Goal: Transaction & Acquisition: Purchase product/service

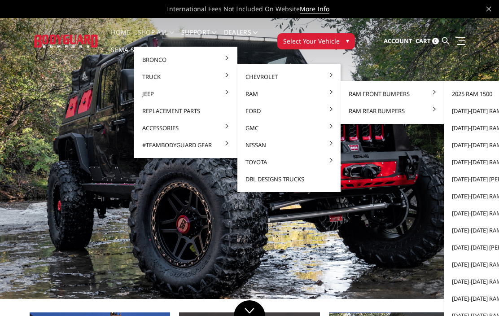
click at [486, 194] on link "[DATE]-[DATE] Ram 2500/3500" at bounding box center [495, 196] width 96 height 17
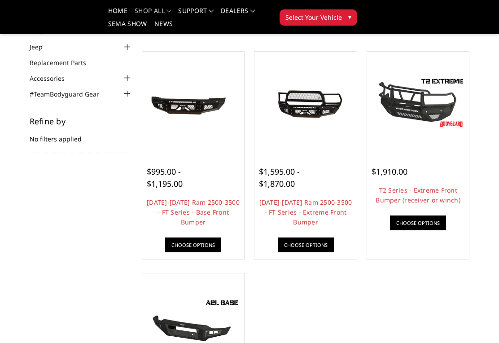
scroll to position [76, 0]
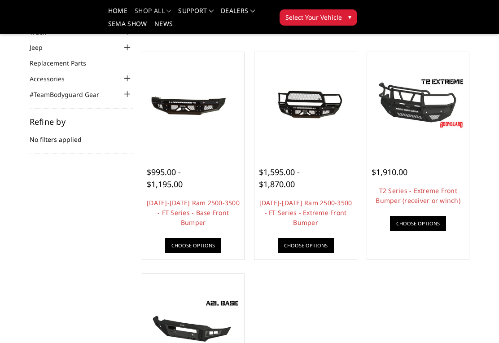
click at [296, 208] on link "[DATE]-[DATE] Ram 2500-3500 - FT Series - Extreme Front Bumper" at bounding box center [305, 212] width 93 height 28
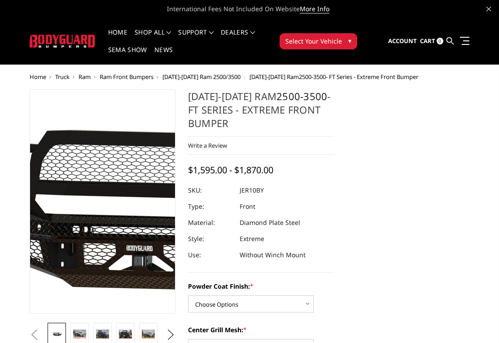
click at [88, 195] on img at bounding box center [144, 202] width 574 height 257
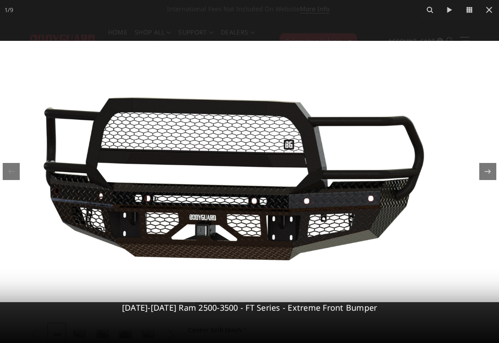
click at [488, 11] on icon at bounding box center [489, 10] width 6 height 6
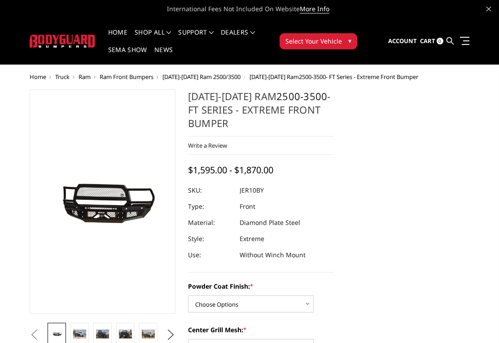
click at [79, 333] on img at bounding box center [79, 333] width 13 height 9
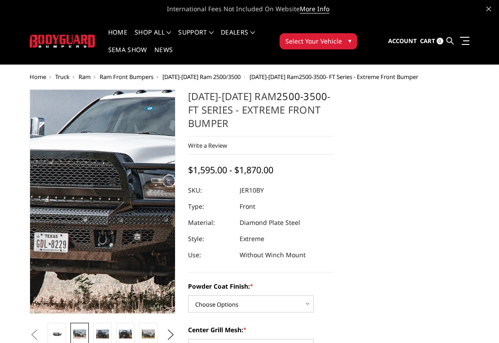
click at [68, 219] on img at bounding box center [204, 189] width 574 height 383
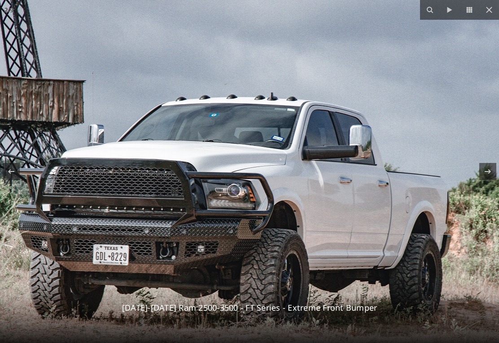
click at [493, 9] on icon at bounding box center [489, 9] width 11 height 11
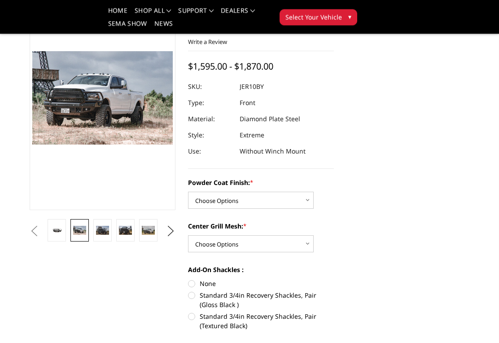
scroll to position [108, 0]
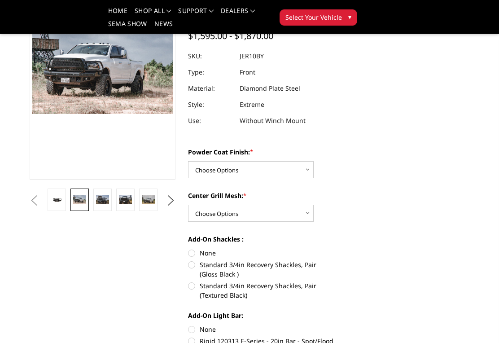
click at [303, 173] on select "Choose Options Bare Metal Gloss Black Powder Coat Textured Black Powder Coat" at bounding box center [251, 169] width 126 height 17
select select "3228"
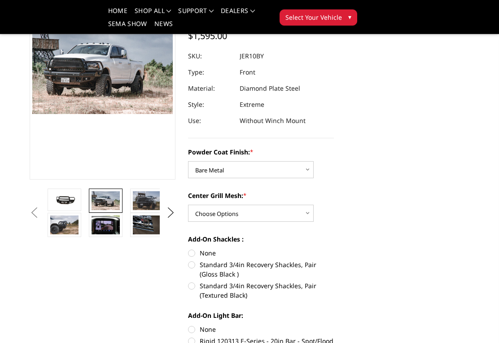
click at [302, 211] on select "Choose Options WITH Expanded Metal in Center Grill WITHOUT Expanded Metal in Ce…" at bounding box center [251, 213] width 126 height 17
select select "3231"
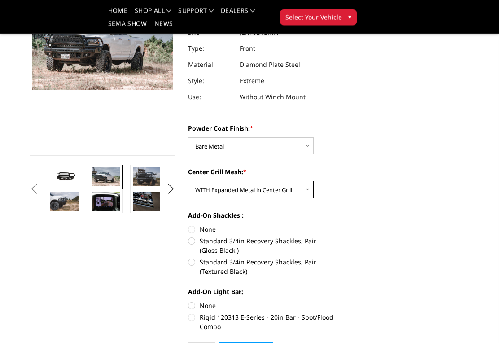
scroll to position [166, 0]
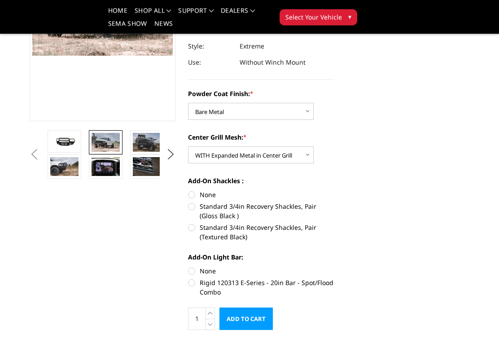
click at [185, 196] on section "2010-2018 Ram 2500-3500 - FT Series - Extreme Front Bumper Write a Review Write…" at bounding box center [261, 118] width 158 height 442
click at [196, 194] on label "None" at bounding box center [261, 194] width 146 height 9
click at [188, 190] on input "None" at bounding box center [188, 190] width 0 height 0
radio input "true"
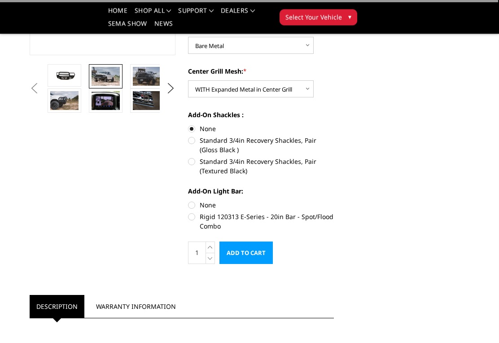
scroll to position [240, 0]
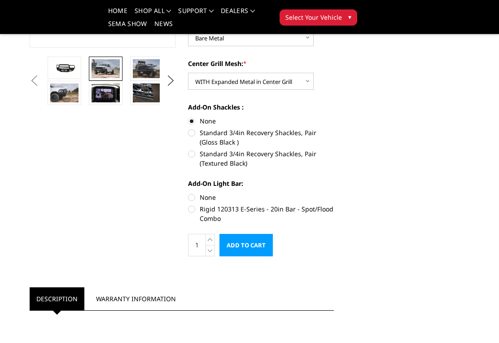
click at [197, 194] on label "None" at bounding box center [261, 196] width 146 height 9
click at [188, 193] on input "None" at bounding box center [188, 192] width 0 height 0
radio input "true"
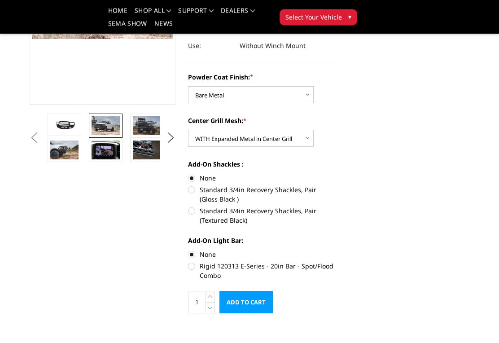
click at [252, 302] on input "Add to Cart" at bounding box center [245, 302] width 53 height 22
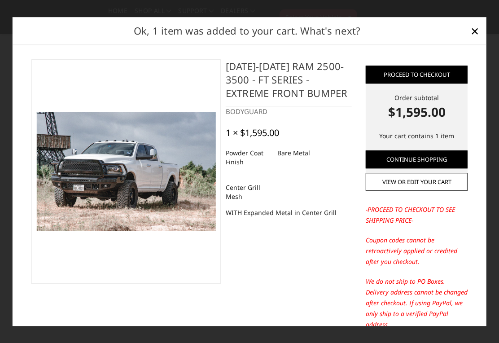
click at [436, 164] on link "Continue Shopping" at bounding box center [417, 159] width 102 height 18
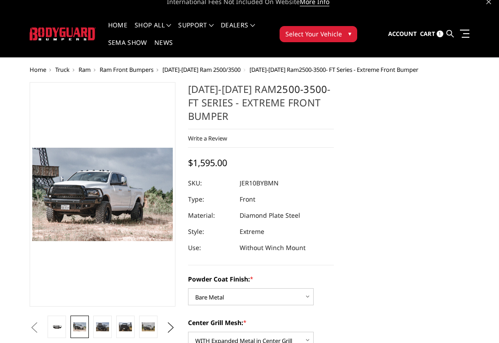
scroll to position [0, 0]
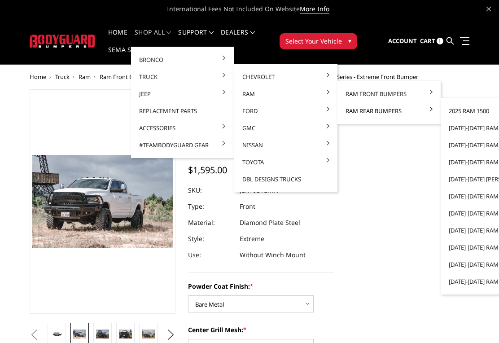
click at [483, 196] on link "2010-2018 Ram 2500/3500" at bounding box center [492, 196] width 96 height 17
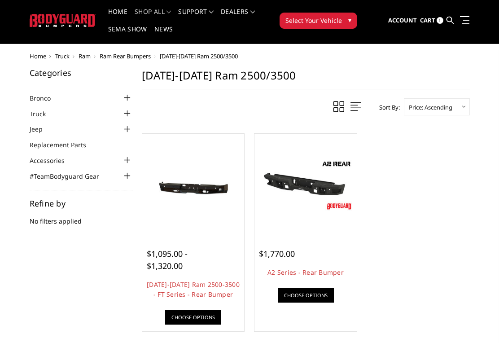
scroll to position [21, 0]
click at [180, 287] on link "[DATE]-[DATE] Ram 2500-3500 - FT Series - Rear Bumper" at bounding box center [193, 289] width 93 height 18
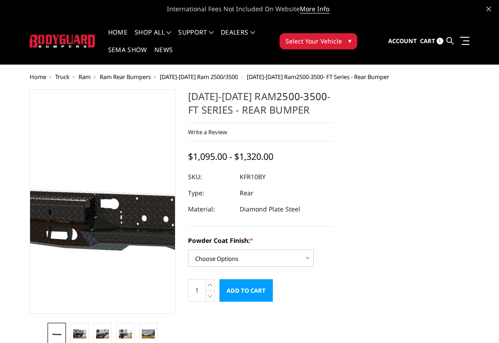
click at [82, 207] on img at bounding box center [164, 200] width 574 height 257
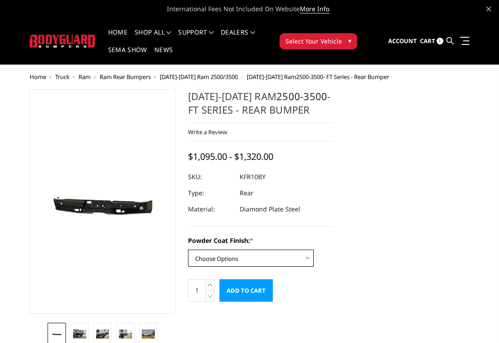
click at [304, 256] on select "Choose Options Bare Metal Gloss Black Powder Coat Textured Black Powder Coat" at bounding box center [251, 257] width 126 height 17
select select "3411"
click at [256, 294] on input "Add to Cart" at bounding box center [245, 290] width 53 height 22
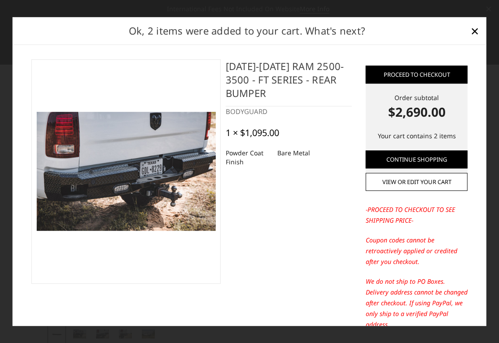
click at [437, 180] on link "View or edit your cart" at bounding box center [417, 182] width 102 height 18
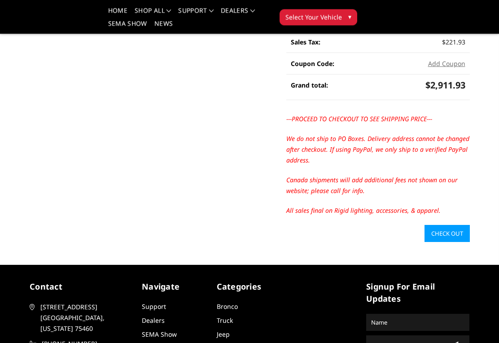
scroll to position [292, 0]
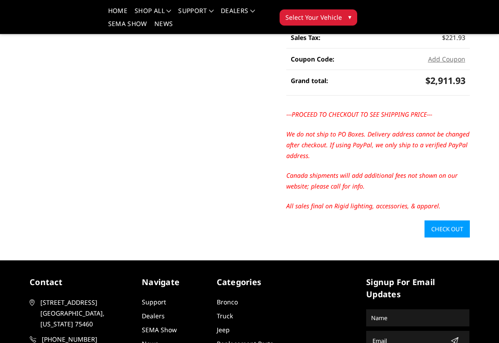
click at [457, 220] on link "Check out" at bounding box center [446, 228] width 45 height 17
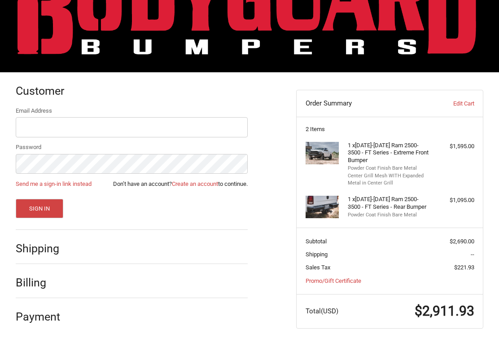
scroll to position [54, 0]
click at [61, 246] on h2 "Shipping" at bounding box center [42, 248] width 52 height 14
click at [34, 242] on h2 "Shipping" at bounding box center [42, 248] width 52 height 14
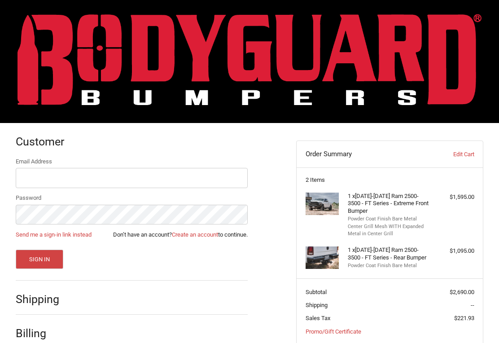
scroll to position [0, 0]
